Goal: Task Accomplishment & Management: Complete application form

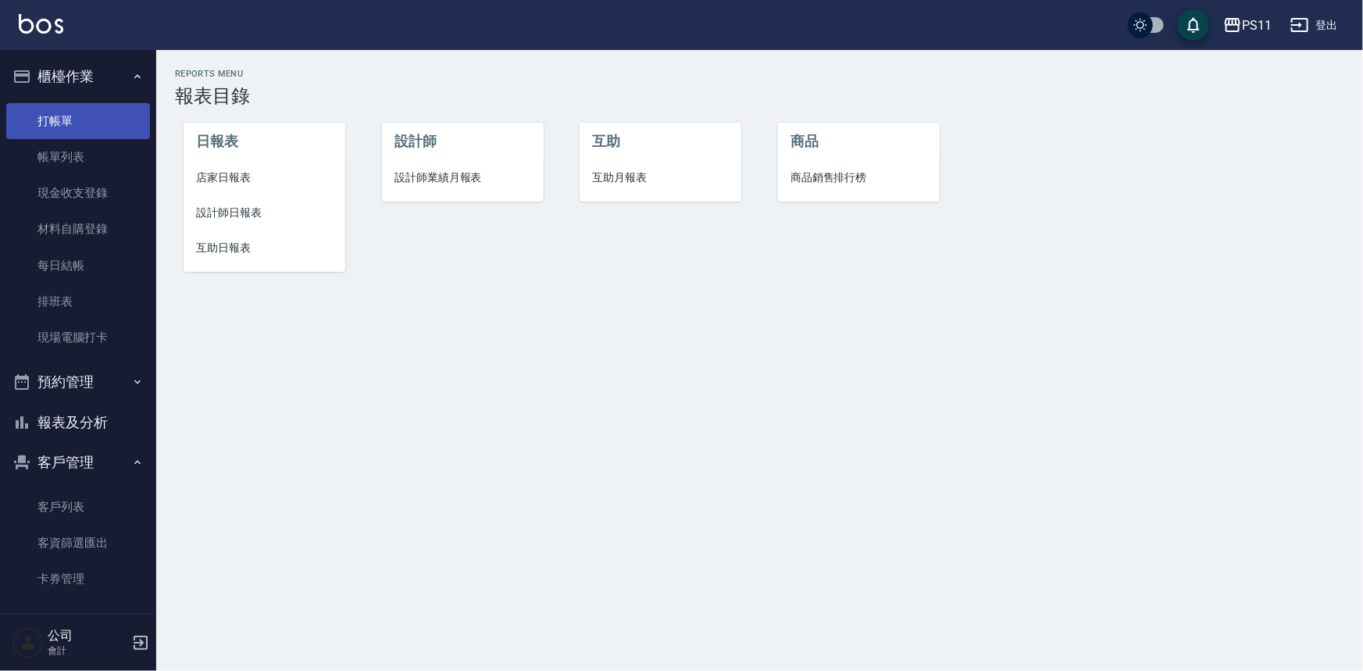
click at [23, 124] on link "打帳單" at bounding box center [78, 121] width 144 height 36
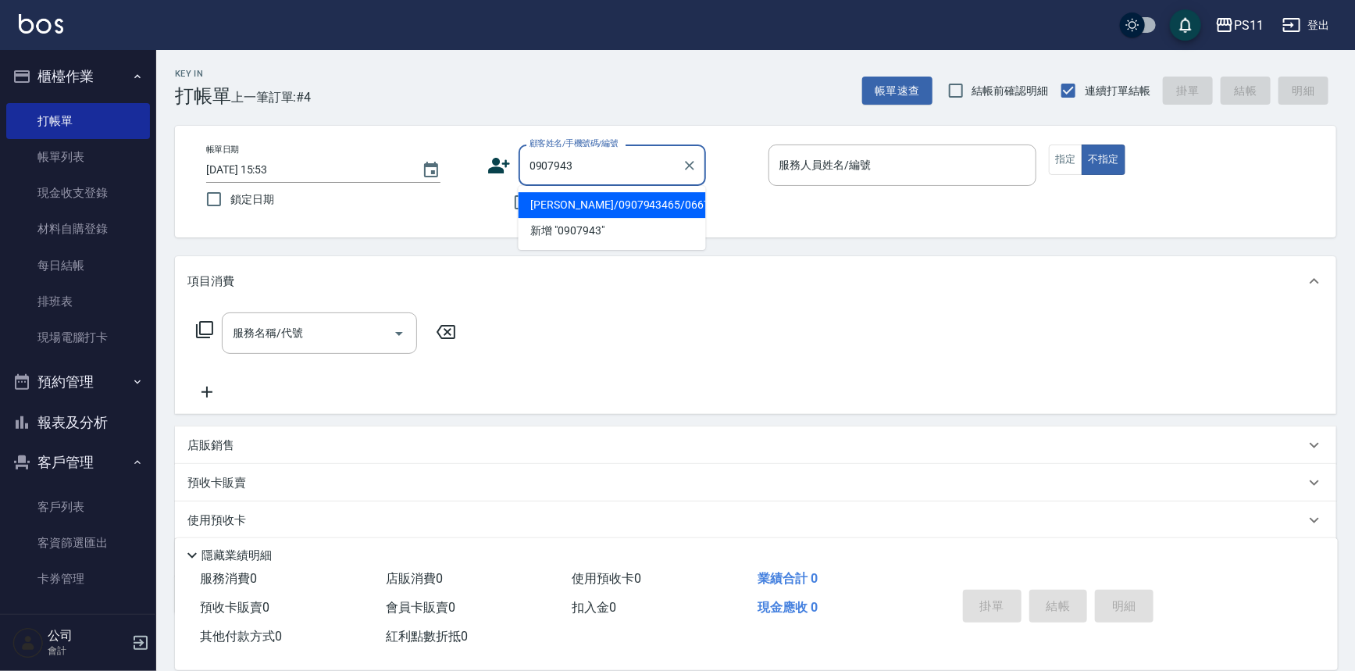
click at [687, 209] on li "[PERSON_NAME]/0907943465/0667" at bounding box center [612, 205] width 187 height 26
type input "[PERSON_NAME]/0907943465/0667"
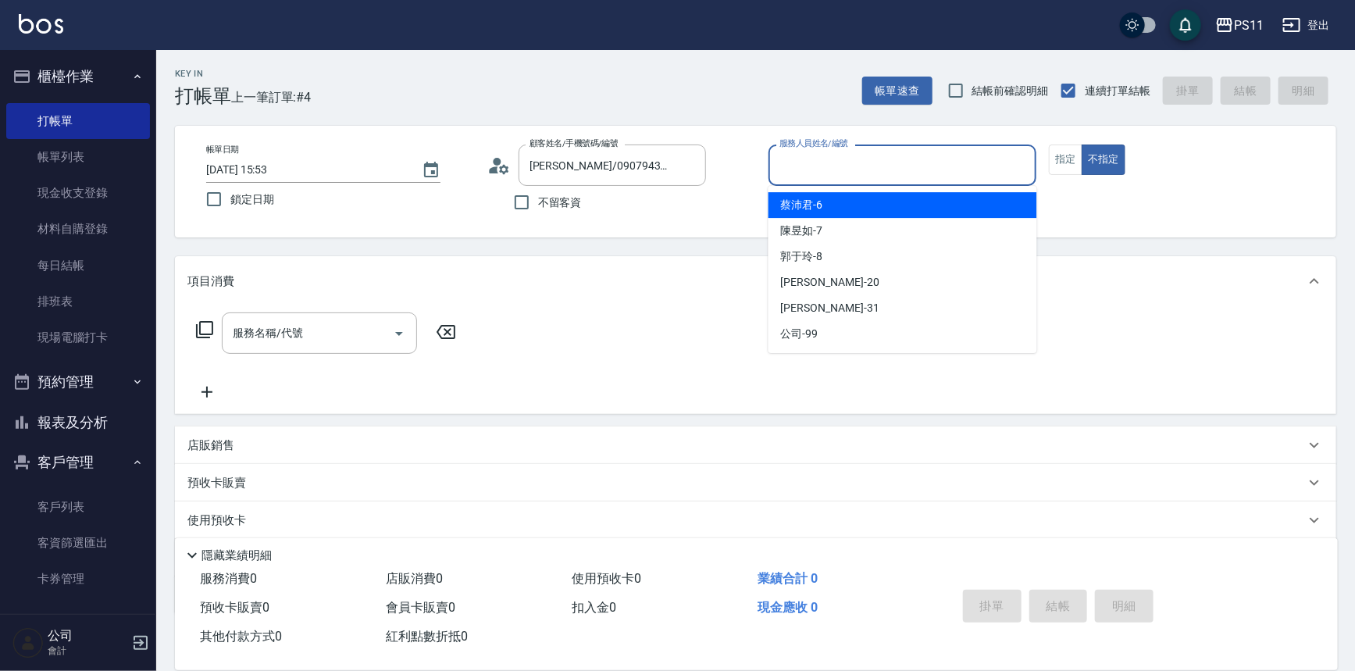
click at [931, 167] on input "服務人員姓名/編號" at bounding box center [903, 165] width 255 height 27
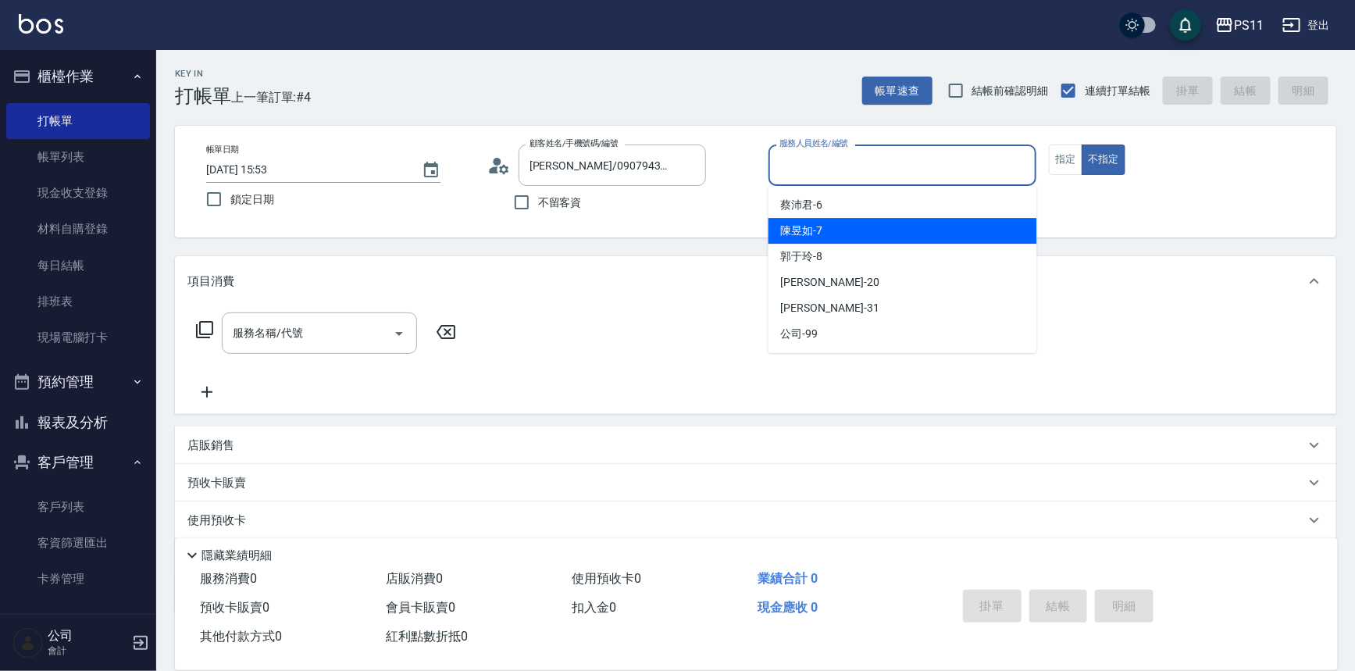
click at [905, 235] on div "[PERSON_NAME]-7" at bounding box center [903, 231] width 269 height 26
type input "[PERSON_NAME]-7"
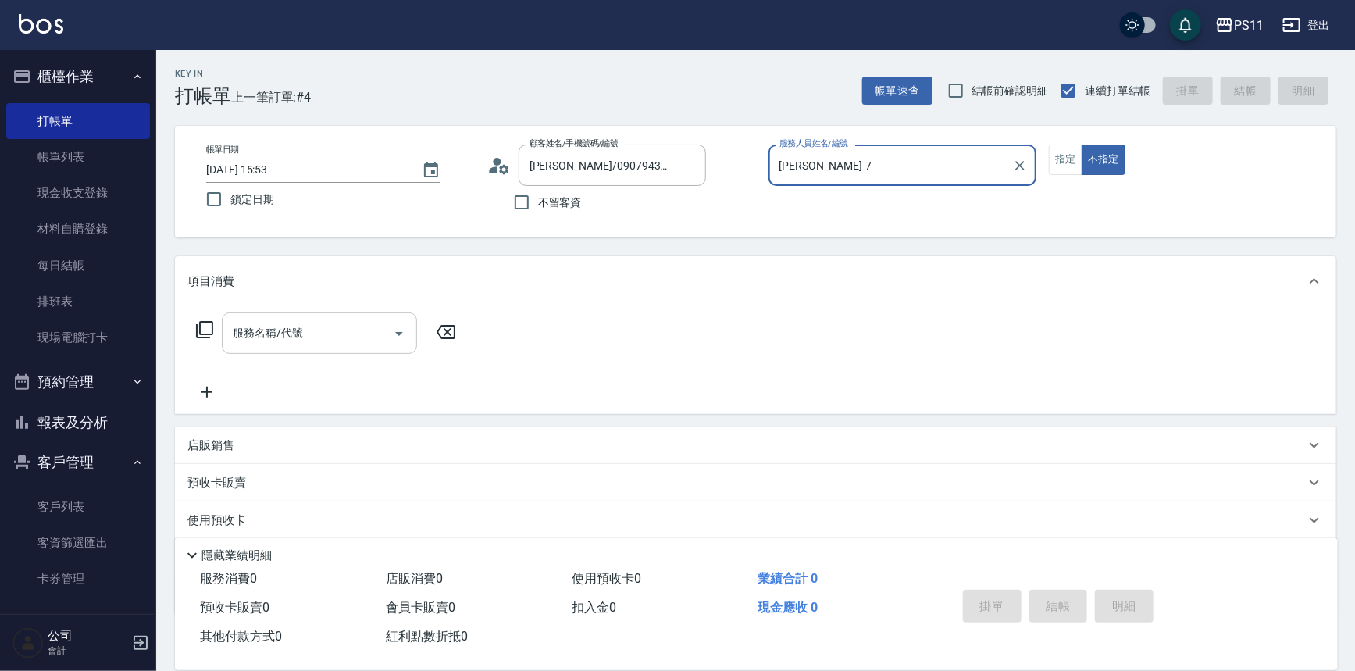
click at [349, 334] on input "服務名稱/代號" at bounding box center [308, 332] width 158 height 27
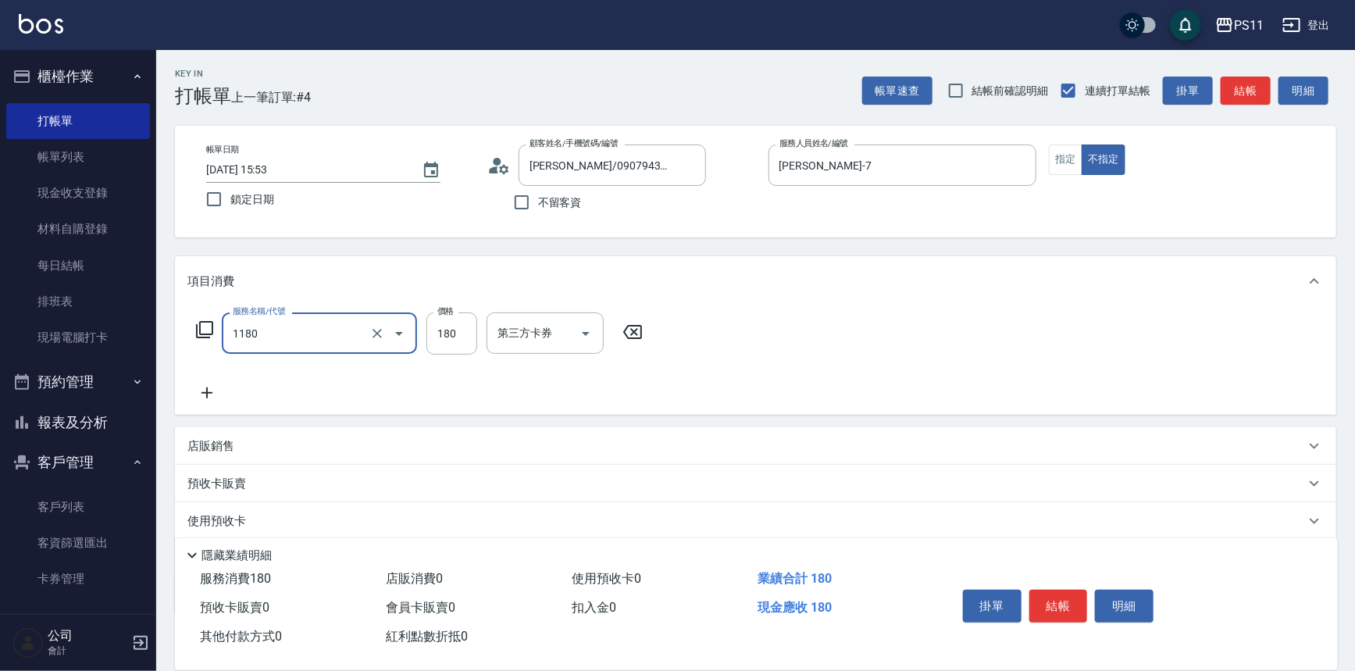
type input "洗髮(洗+剪不指定活動)(1180)"
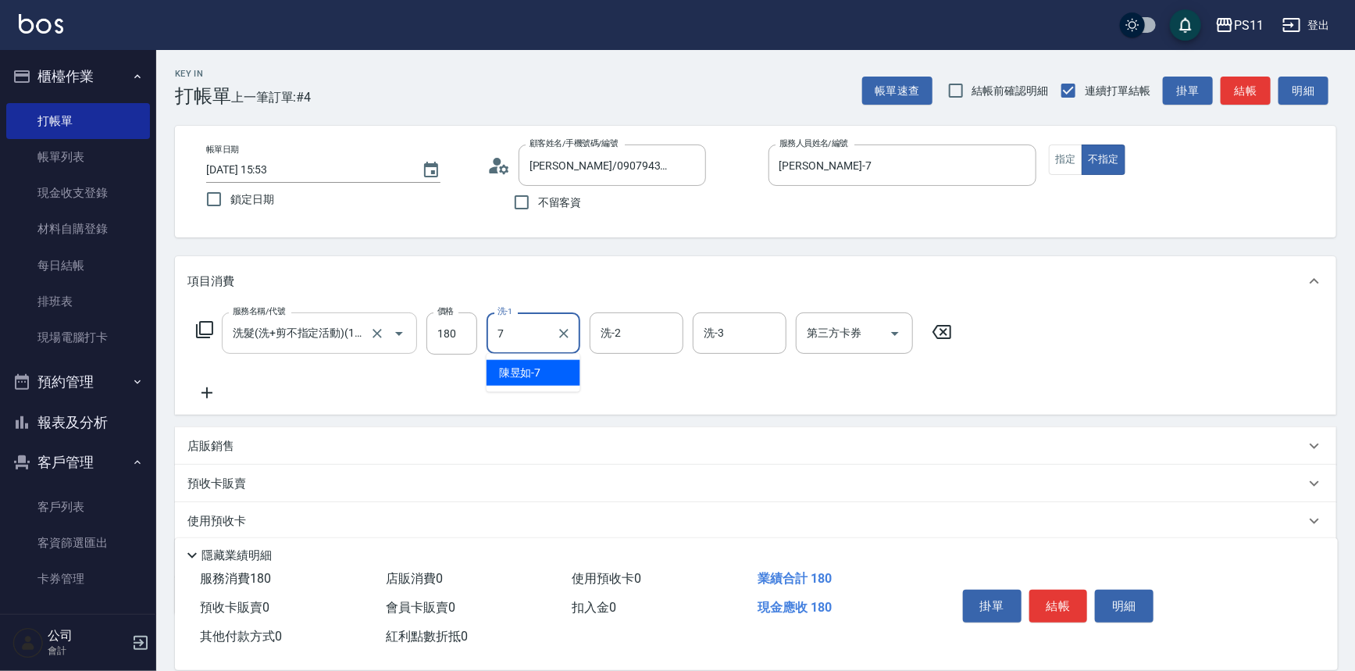
type input "[PERSON_NAME]-7"
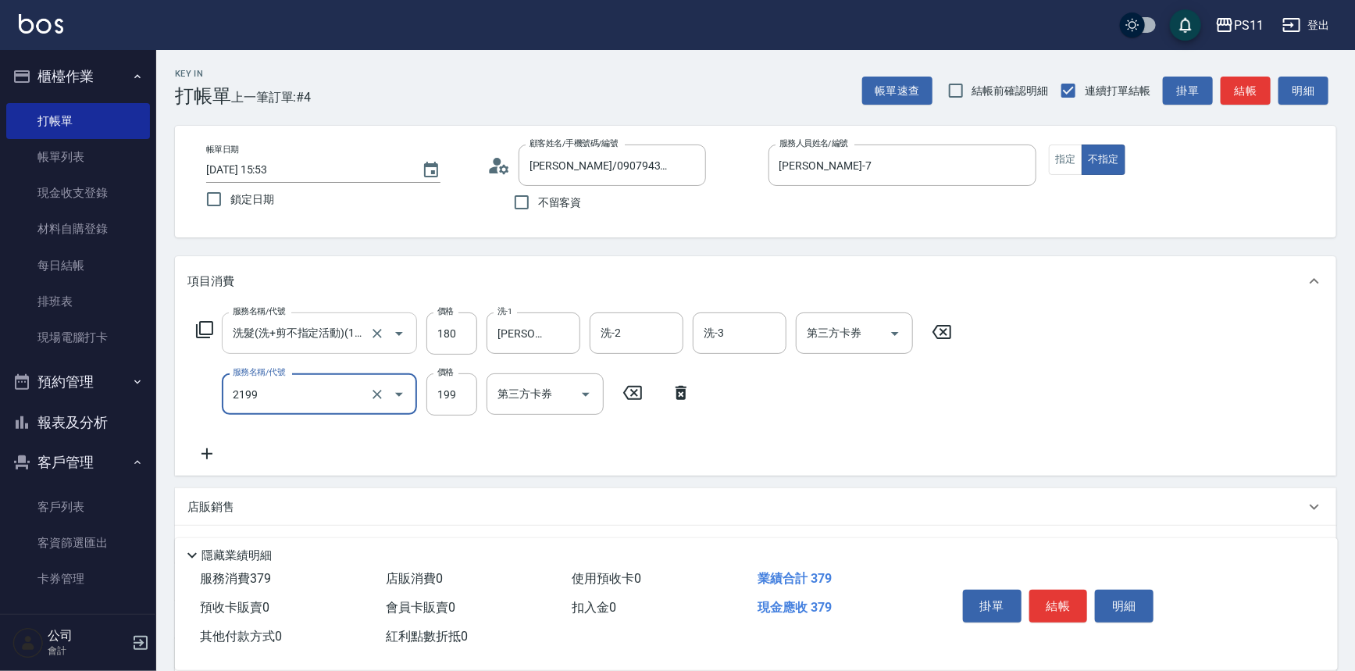
type input "不指定剪髮活動(2199)"
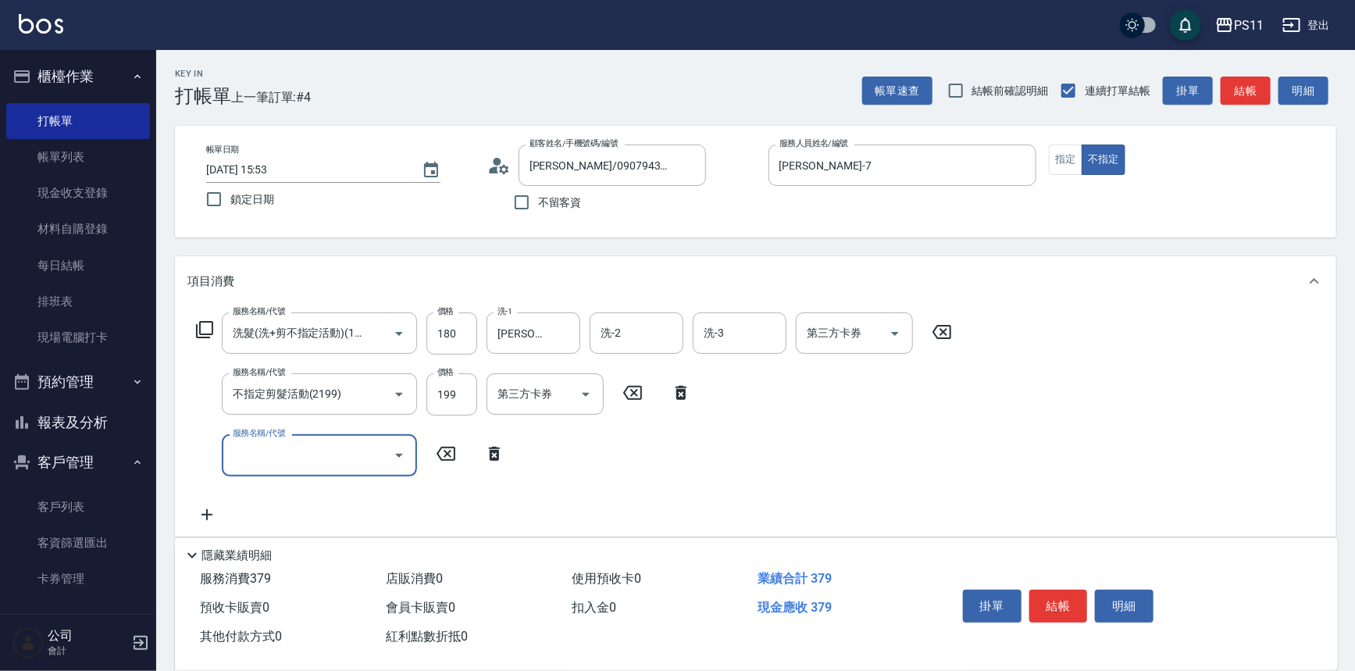
click at [405, 462] on icon "Open" at bounding box center [399, 455] width 19 height 19
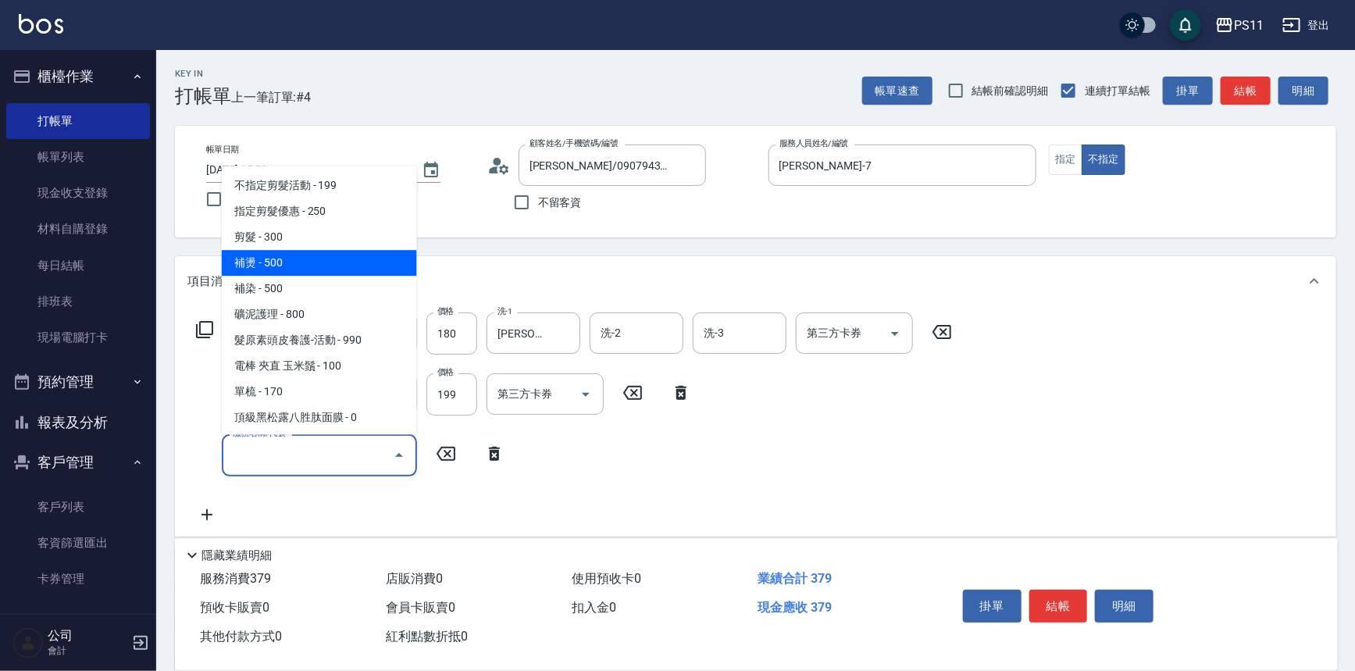
scroll to position [284, 0]
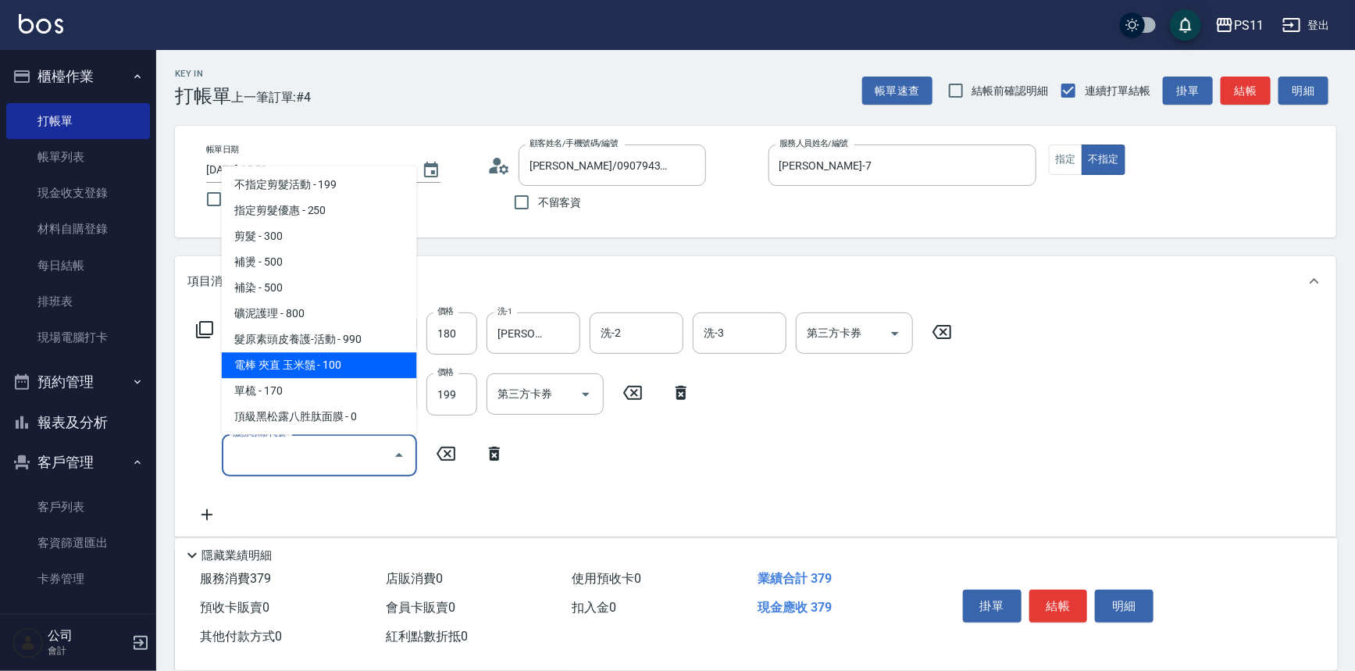
click at [368, 366] on span "電棒 夾直 玉米鬚 - 100" at bounding box center [319, 366] width 195 height 26
type input "電棒 夾直 玉米鬚(8100)"
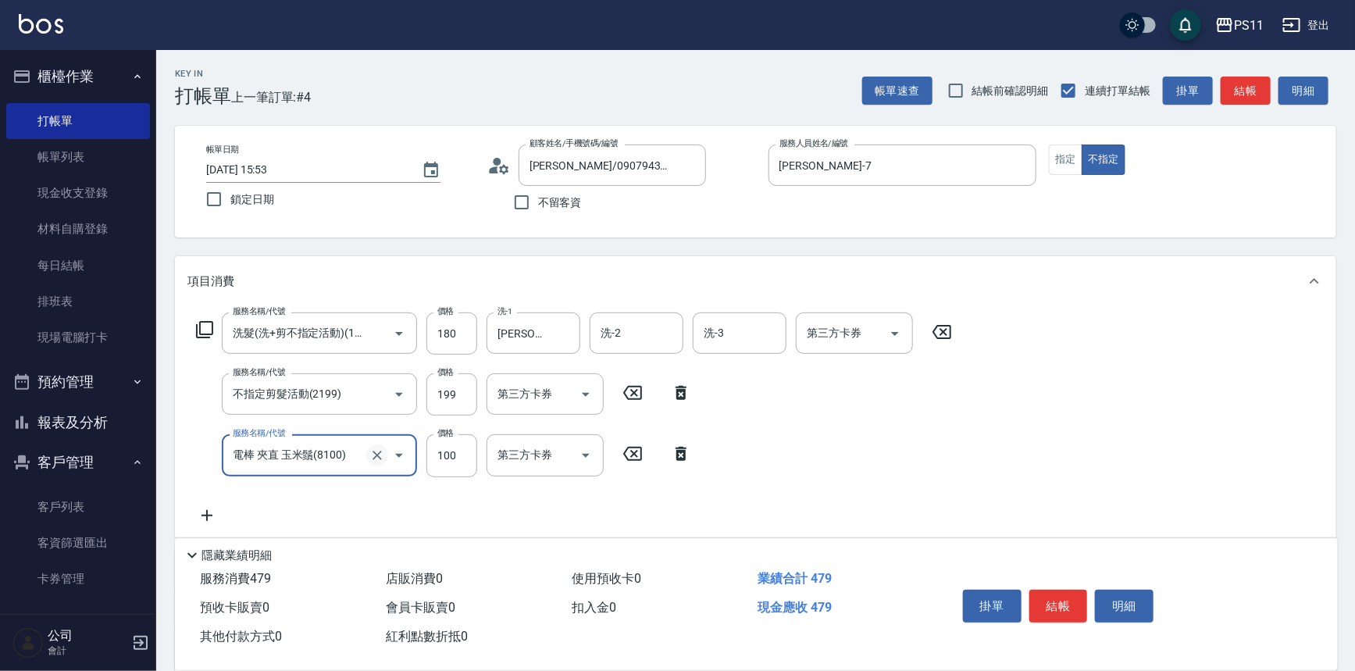
click at [378, 448] on icon "Clear" at bounding box center [377, 456] width 16 height 16
click at [387, 455] on button "Open" at bounding box center [399, 455] width 25 height 25
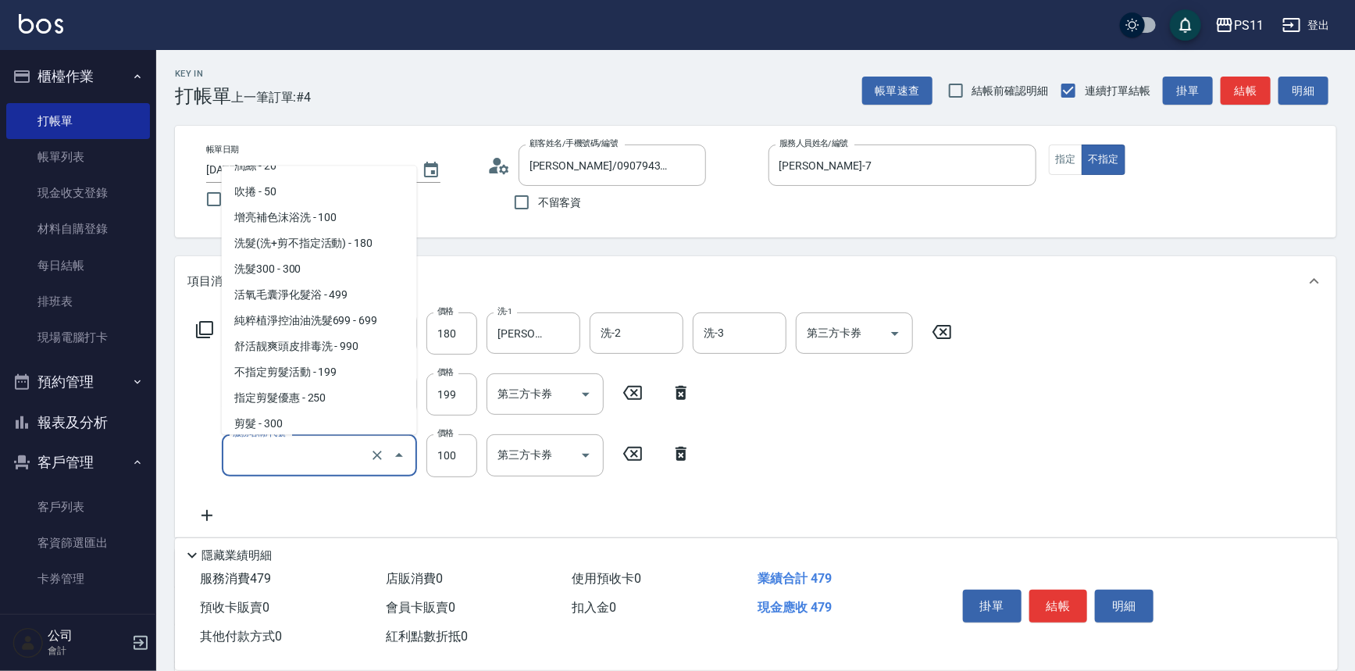
scroll to position [85, 0]
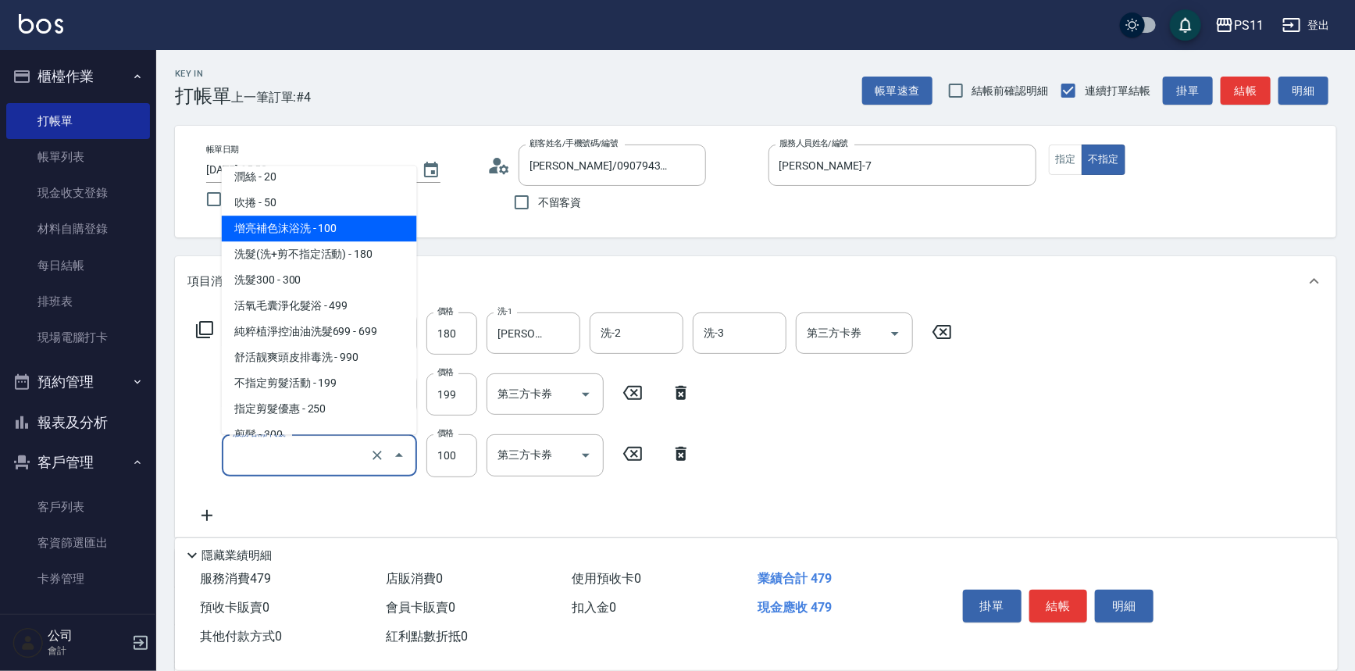
click at [371, 237] on span "增亮補色沫浴洗 - 100" at bounding box center [319, 229] width 195 height 26
type input "增亮補色沫浴洗(1100)"
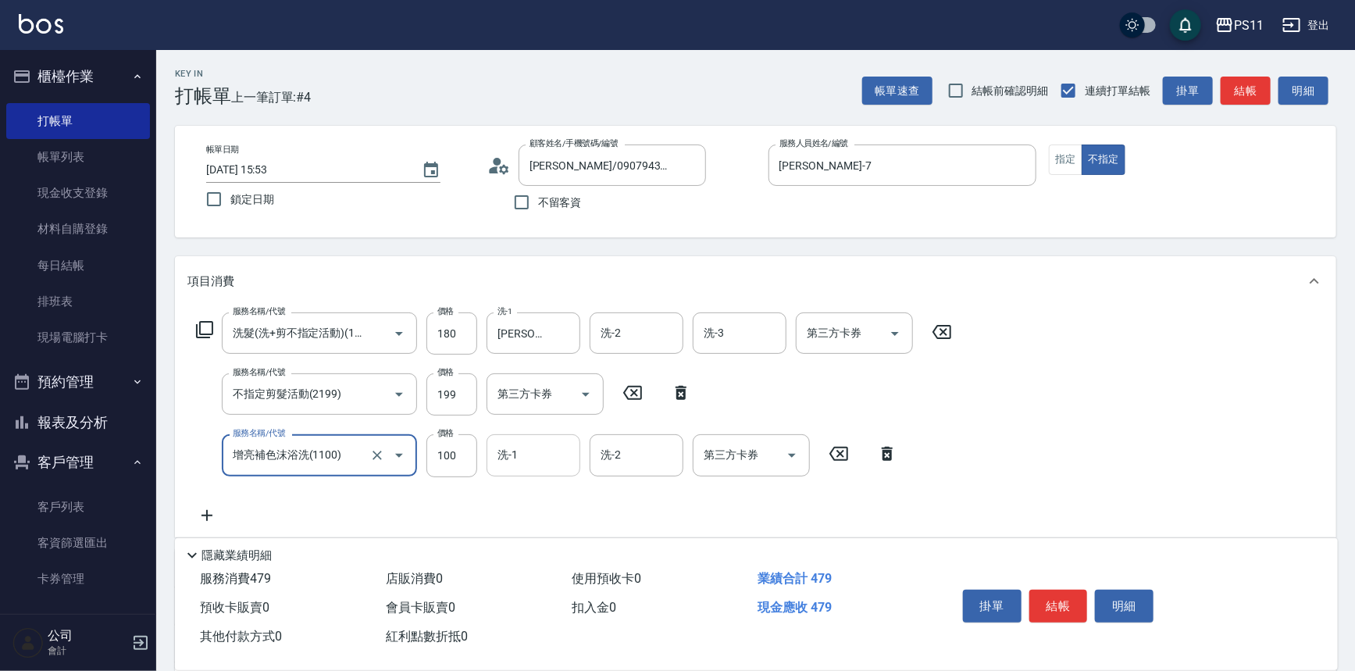
click at [523, 446] on input "洗-1" at bounding box center [534, 454] width 80 height 27
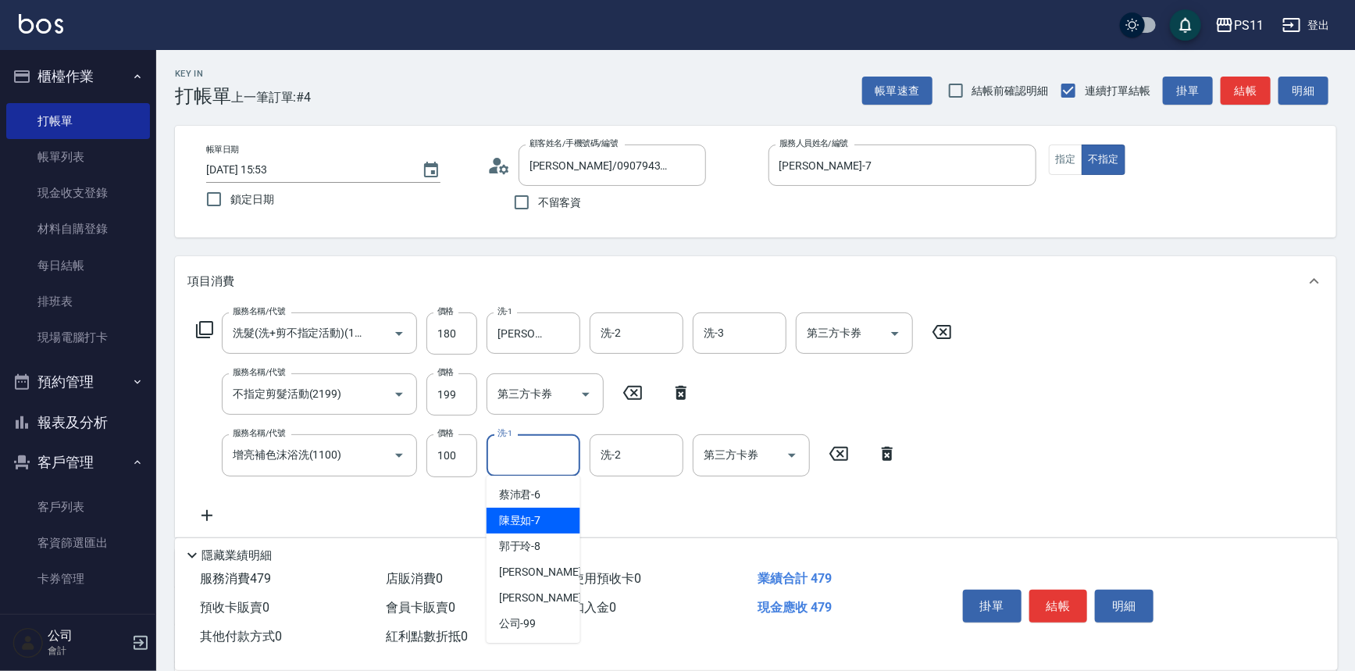
click at [554, 511] on div "[PERSON_NAME]-7" at bounding box center [534, 521] width 94 height 26
type input "[PERSON_NAME]-7"
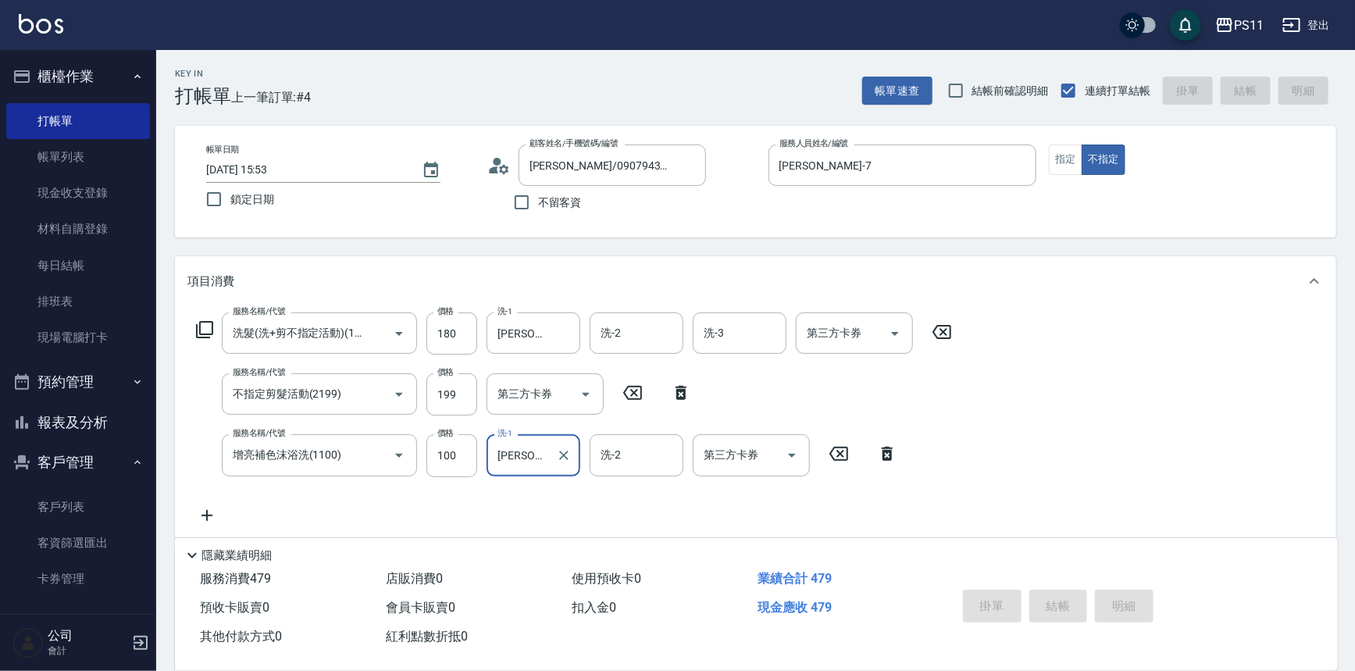
type input "[DATE] 15:54"
